Goal: Find specific page/section: Find specific page/section

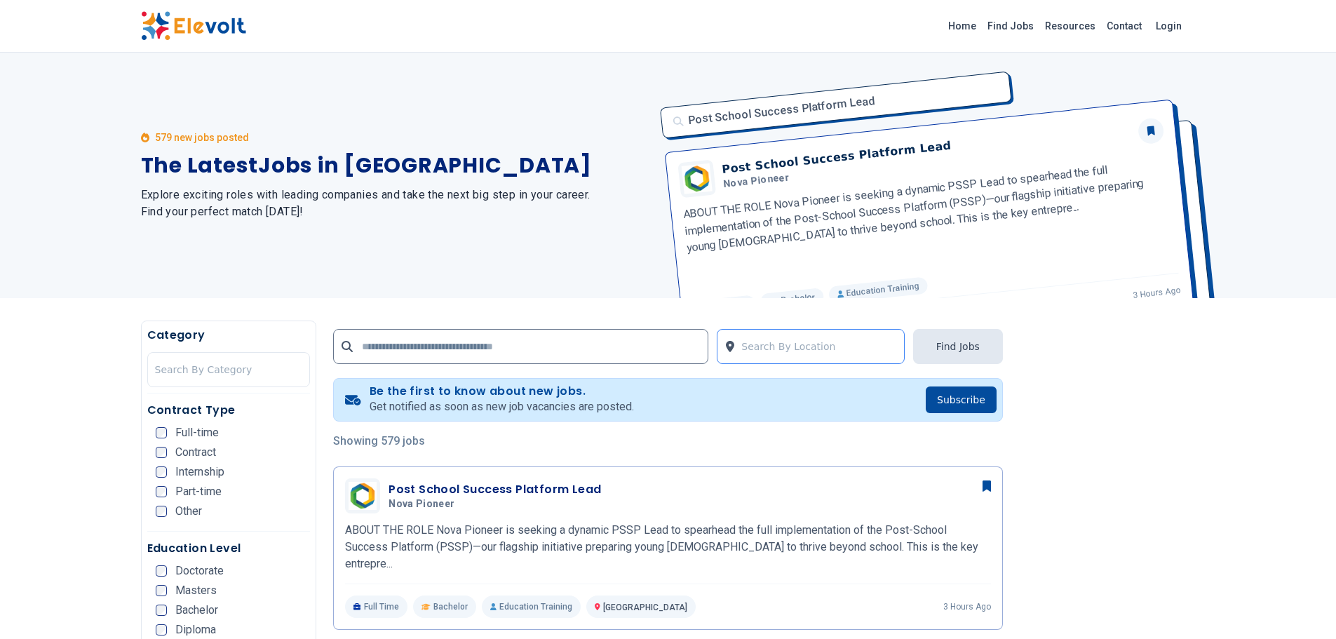
click at [766, 344] on div at bounding box center [819, 346] width 156 height 28
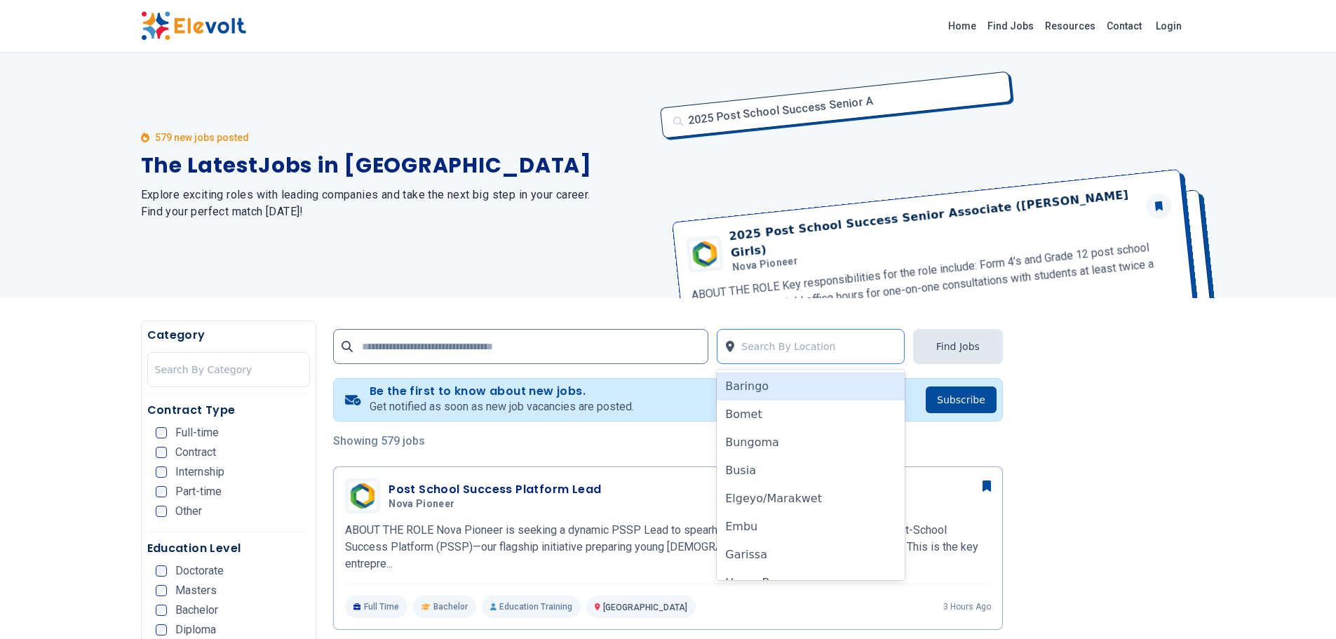
click at [839, 334] on div at bounding box center [819, 346] width 156 height 28
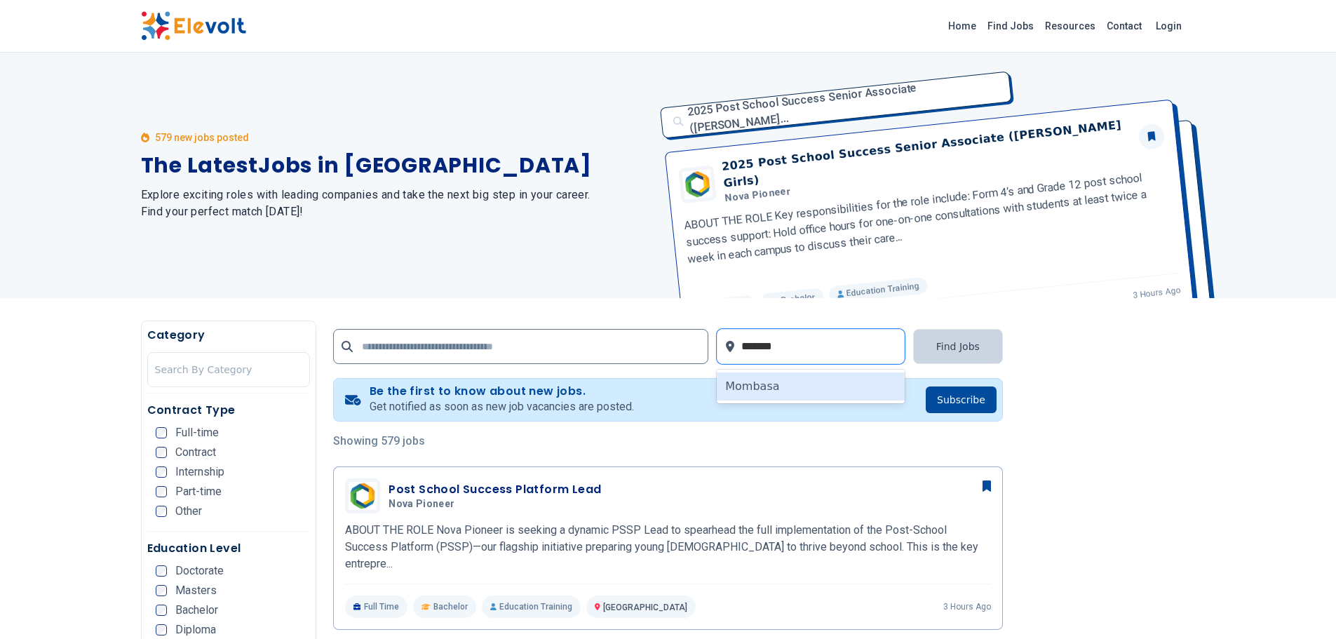
type input "*******"
click at [472, 354] on input "text" at bounding box center [520, 346] width 375 height 35
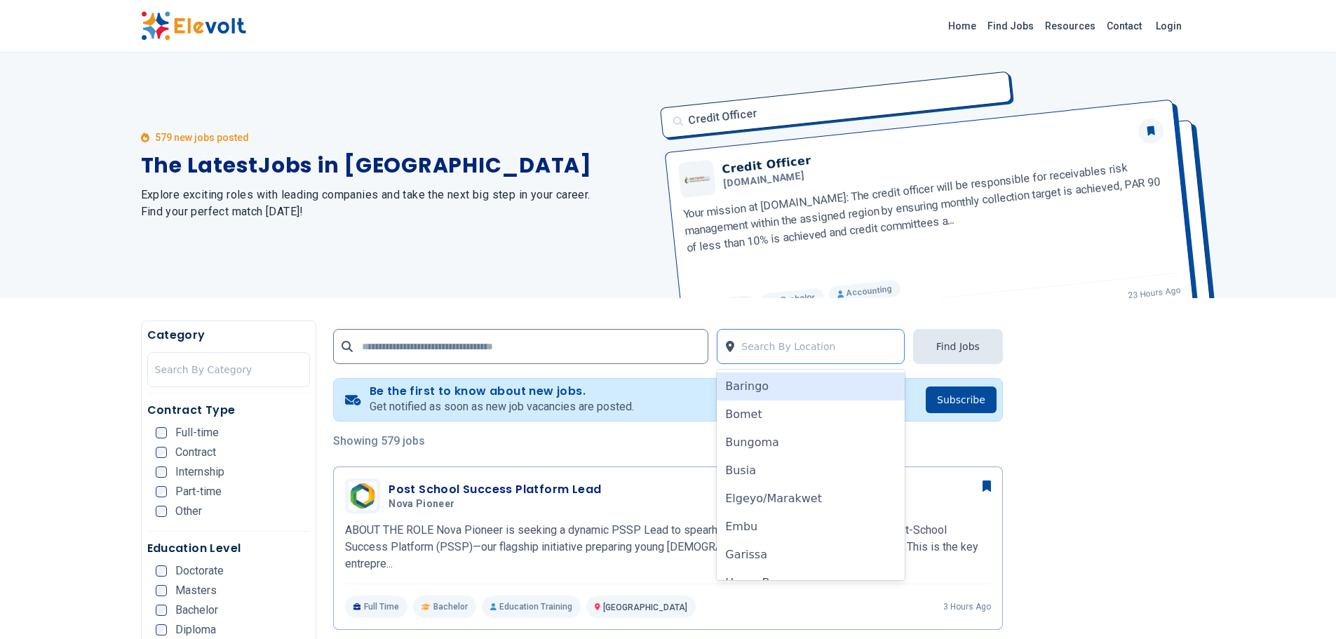
click at [744, 350] on input "text" at bounding box center [743, 346] width 4 height 17
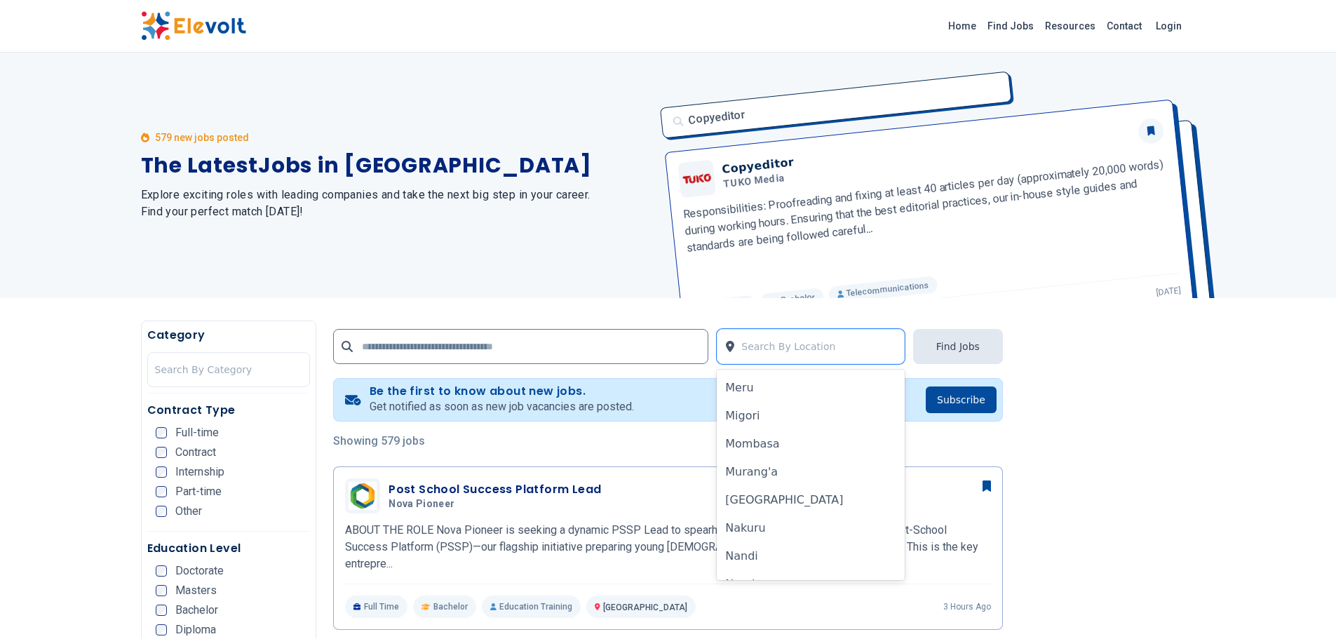
scroll to position [705, 0]
click at [752, 438] on div "Mombasa" at bounding box center [811, 439] width 188 height 28
